Goal: Information Seeking & Learning: Learn about a topic

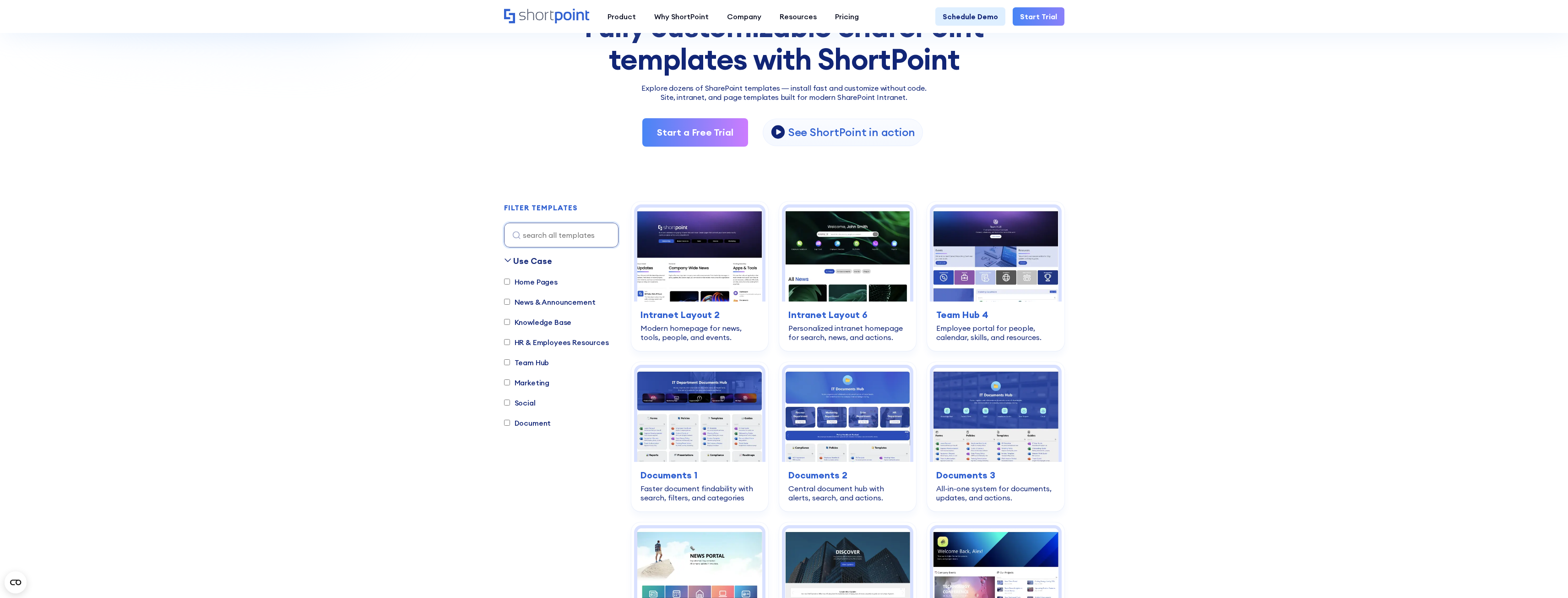
scroll to position [137, 0]
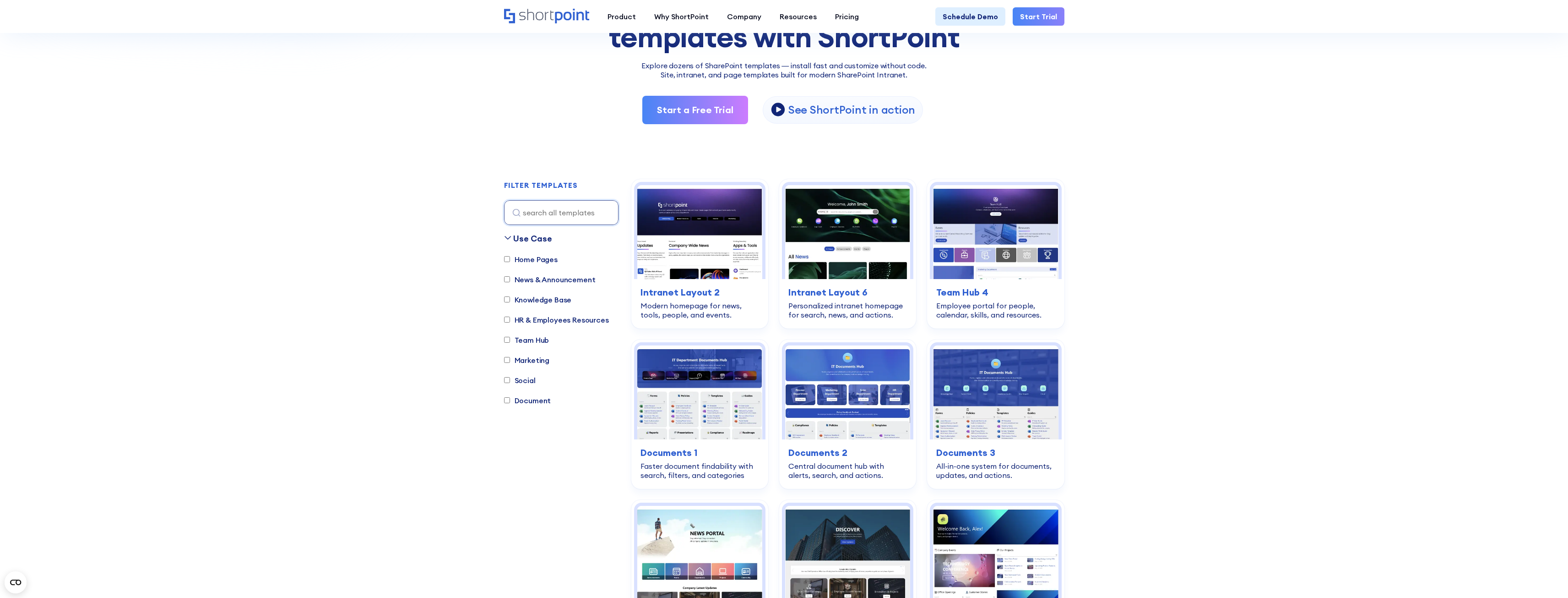
click at [508, 298] on input "Knowledge Base" at bounding box center [507, 299] width 6 height 6
checkbox input "true"
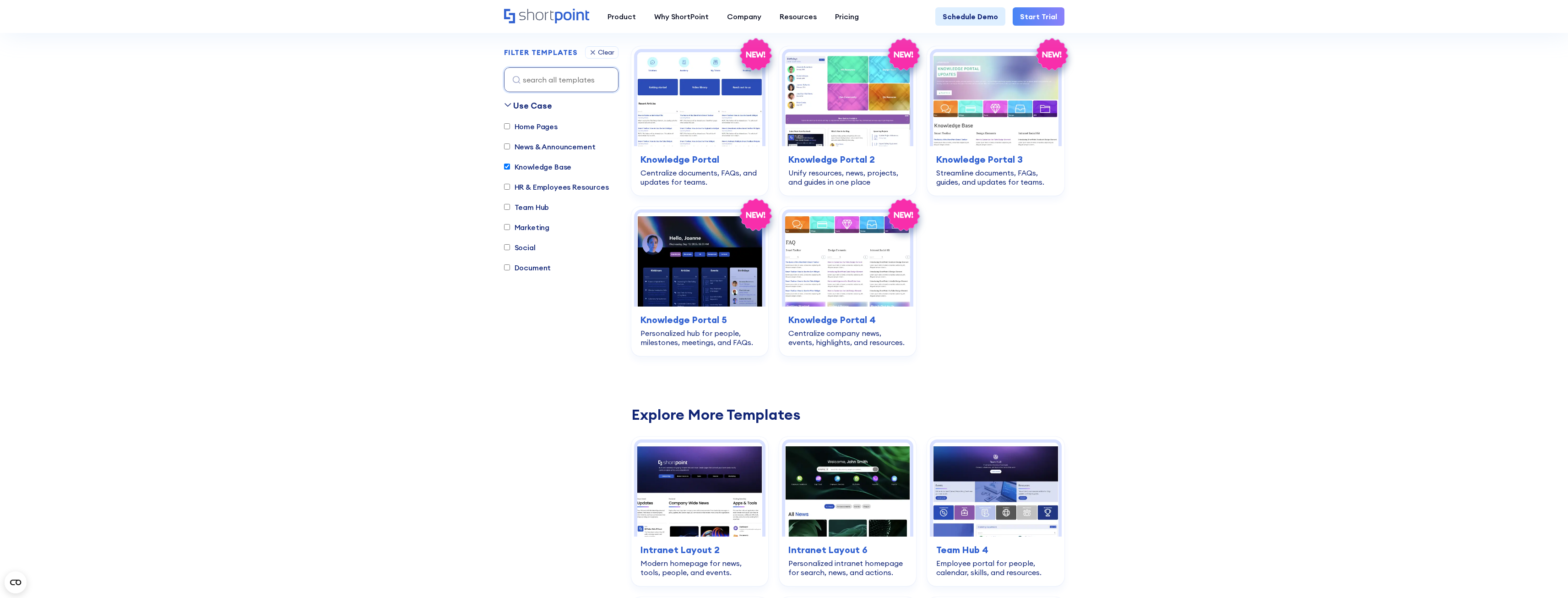
scroll to position [270, 0]
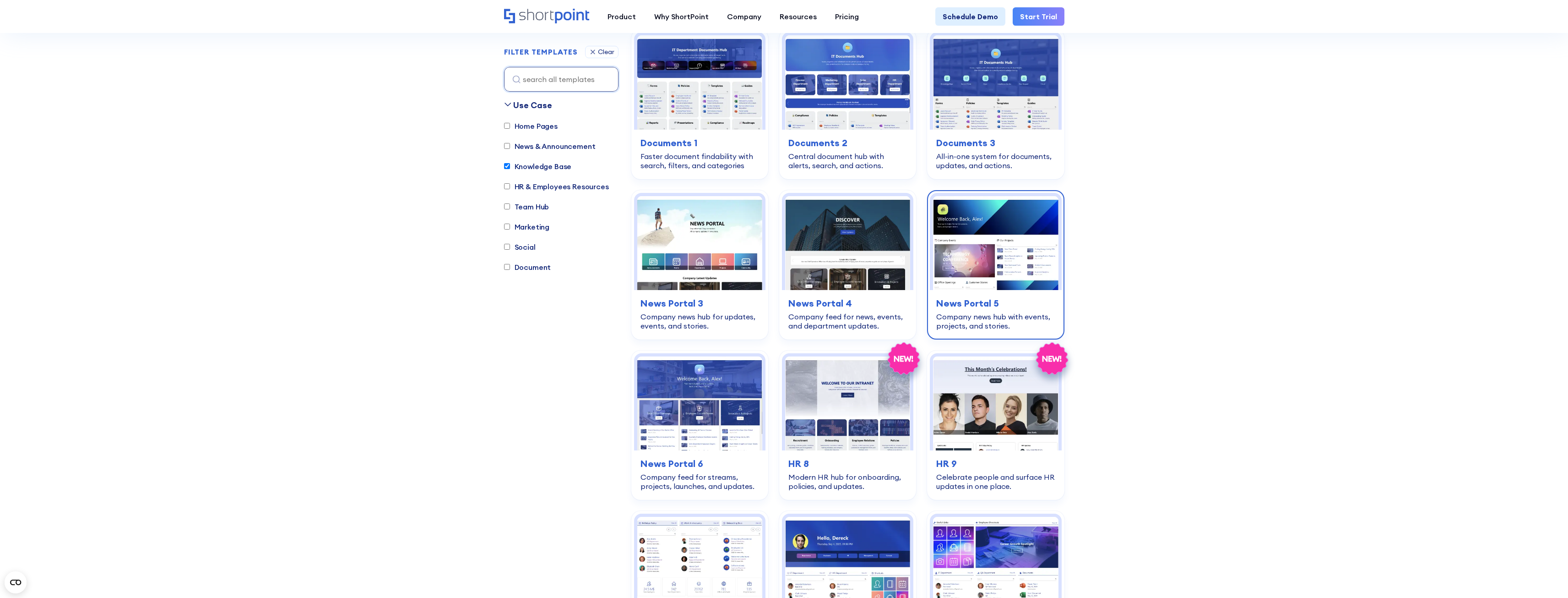
scroll to position [866, 0]
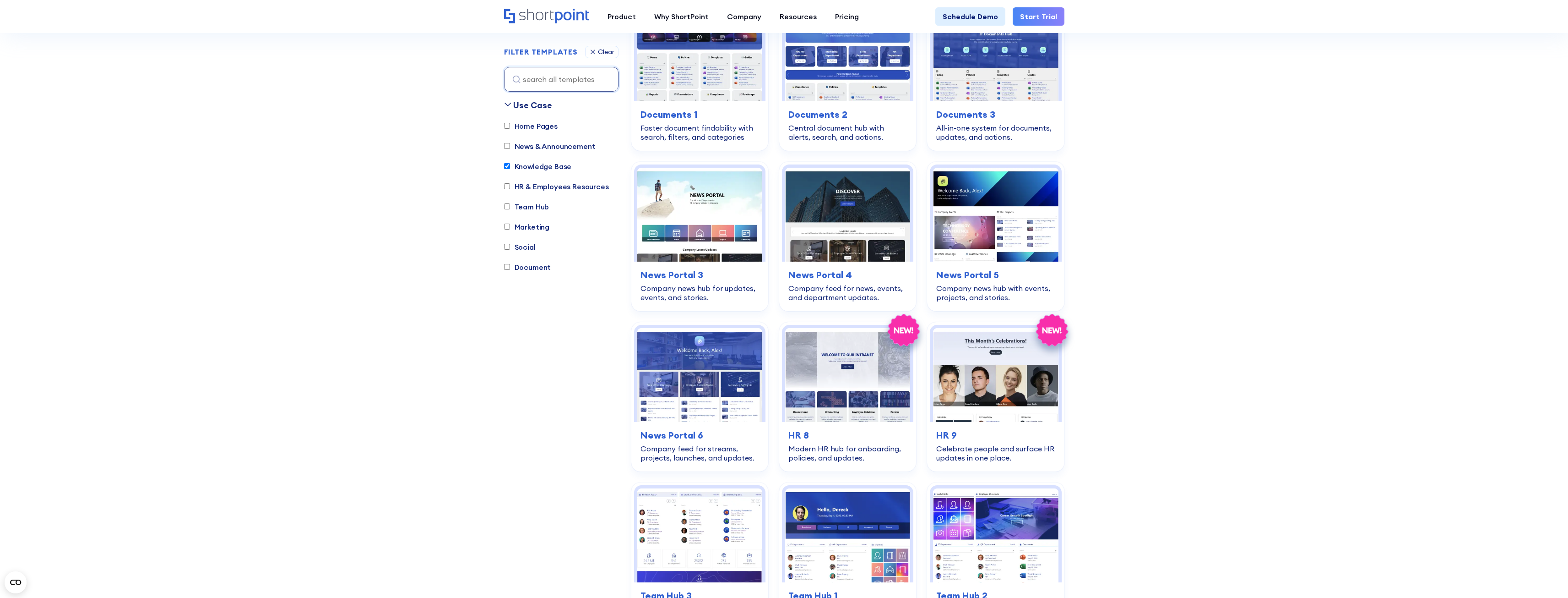
click at [510, 268] on label "Document" at bounding box center [528, 267] width 47 height 11
click at [510, 268] on input "Document" at bounding box center [507, 267] width 6 height 6
checkbox input "true"
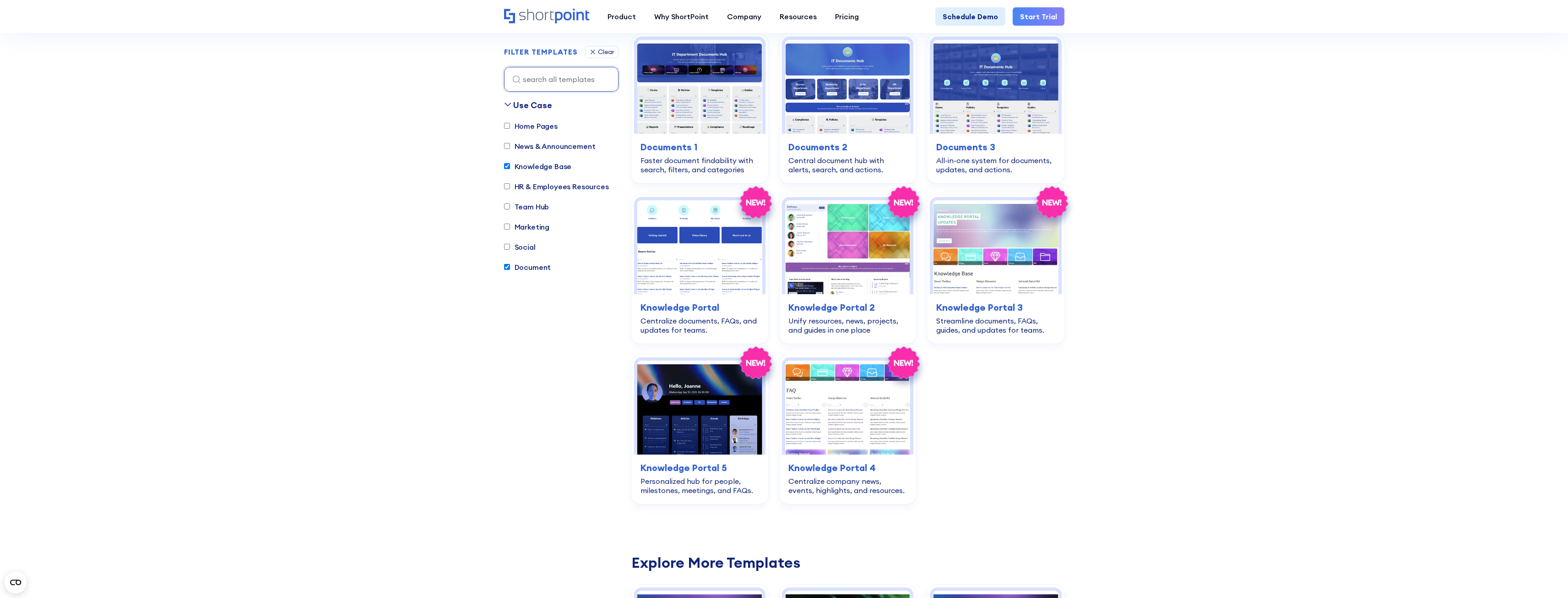
scroll to position [270, 0]
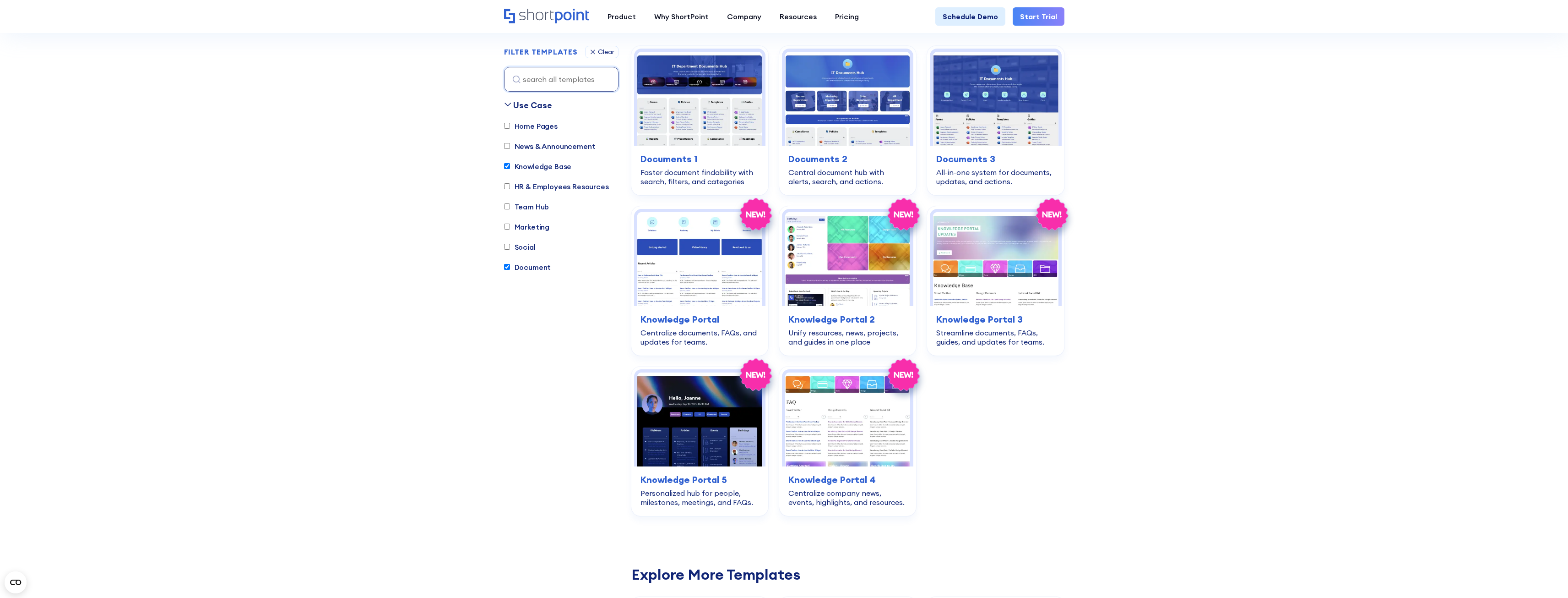
click at [509, 167] on input "Knowledge Base" at bounding box center [507, 166] width 6 height 6
checkbox input "false"
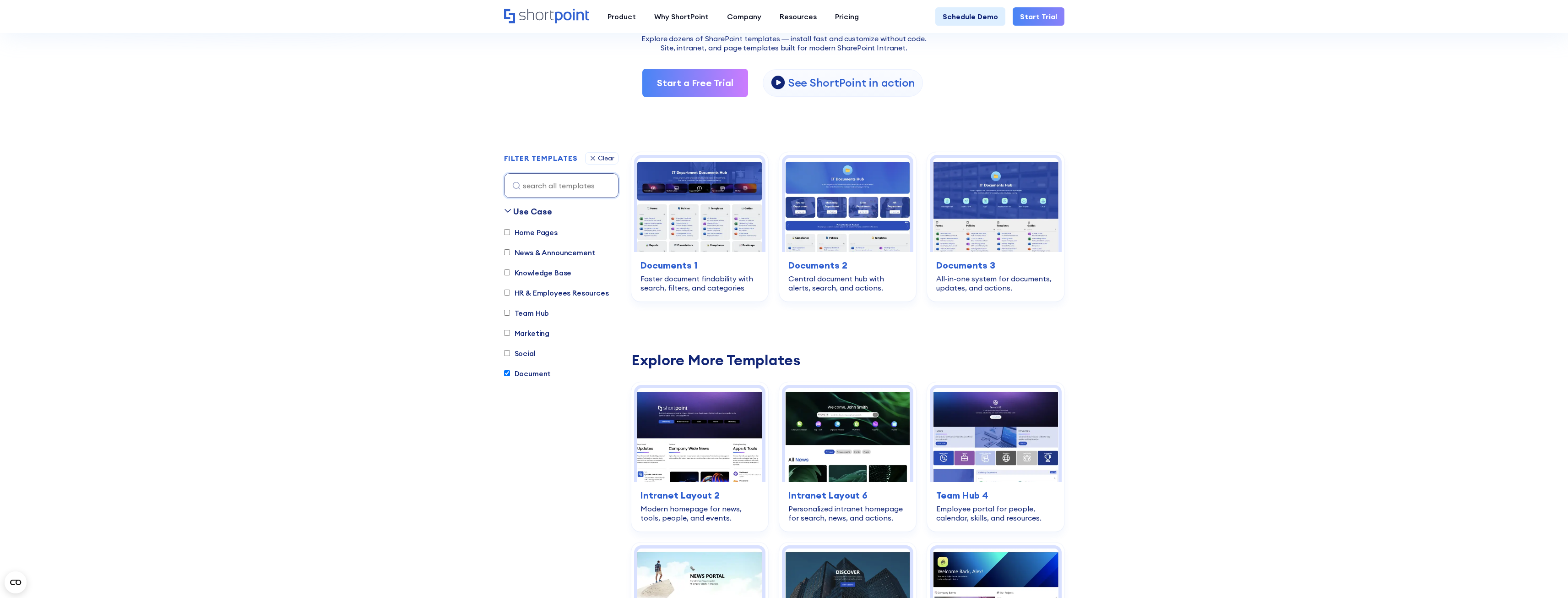
scroll to position [134, 0]
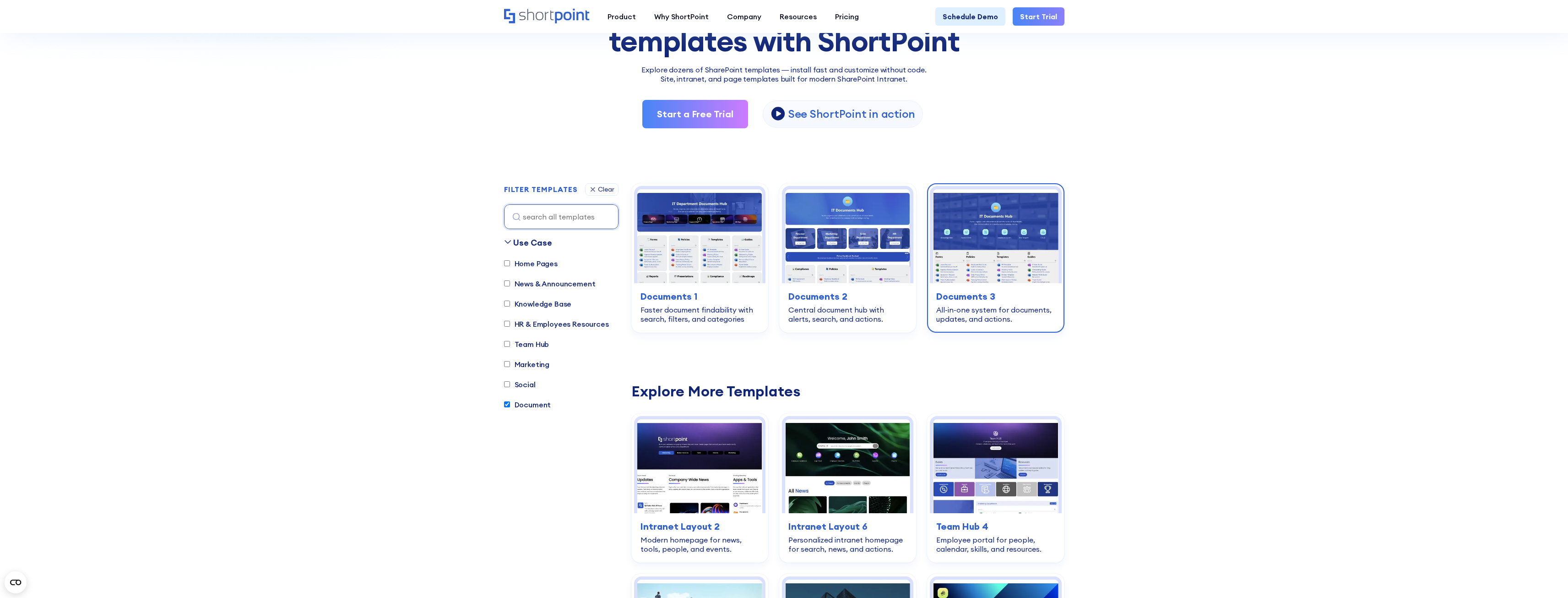
click at [1018, 263] on img at bounding box center [995, 236] width 125 height 94
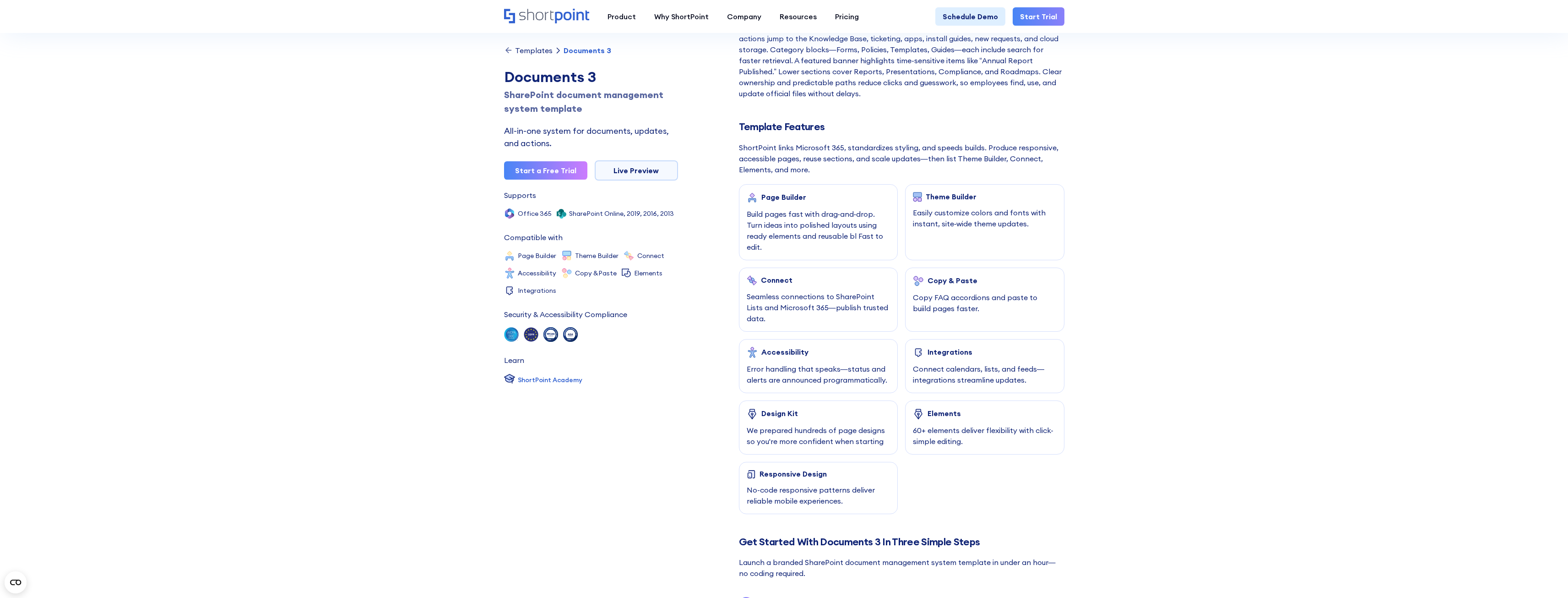
scroll to position [321, 0]
